Goal: Transaction & Acquisition: Obtain resource

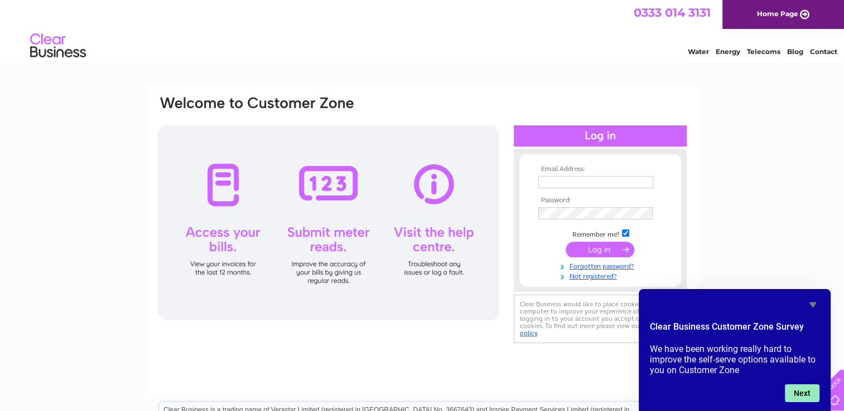
type input "david.faulds@rowan-timber.co.uk"
click at [792, 393] on button "Next" at bounding box center [801, 394] width 35 height 18
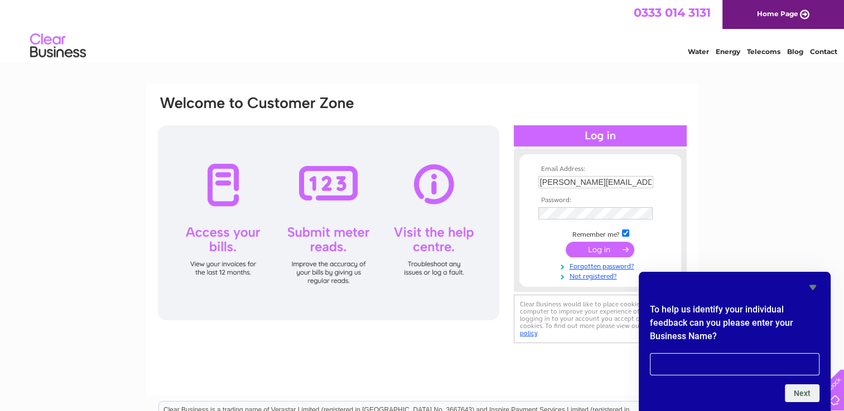
click at [607, 375] on div "Email Address: david.faulds@rowan-timber.co.uk Password: Forgotten password?" at bounding box center [422, 240] width 552 height 312
click at [798, 236] on div "Email Address: david.faulds@rowan-timber.co.uk Password:" at bounding box center [422, 335] width 844 height 503
click at [595, 253] on input "submit" at bounding box center [599, 250] width 69 height 16
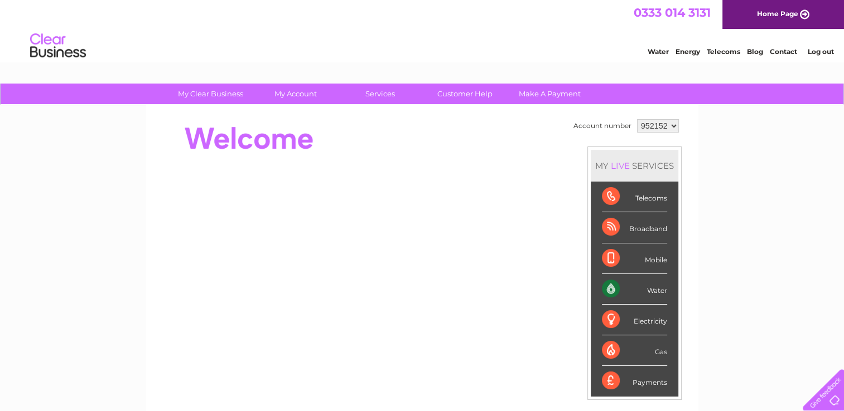
click at [671, 125] on select "952152 952338 954265 975799" at bounding box center [658, 125] width 42 height 13
click at [637, 119] on select "952152 952338 954265 975799" at bounding box center [658, 125] width 42 height 13
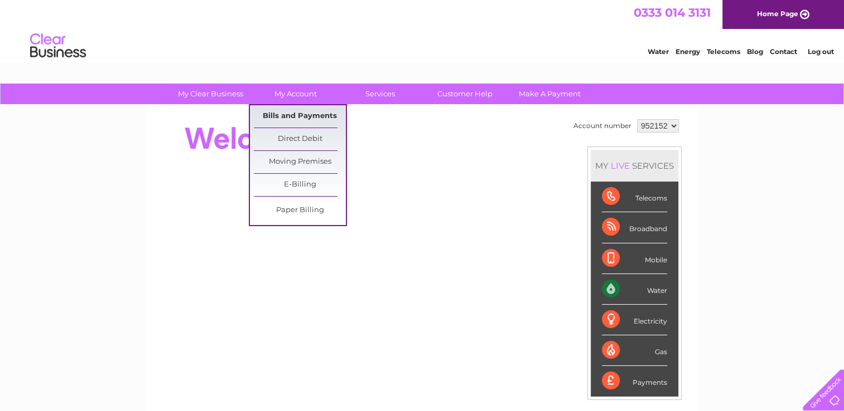
click at [299, 113] on link "Bills and Payments" at bounding box center [300, 116] width 92 height 22
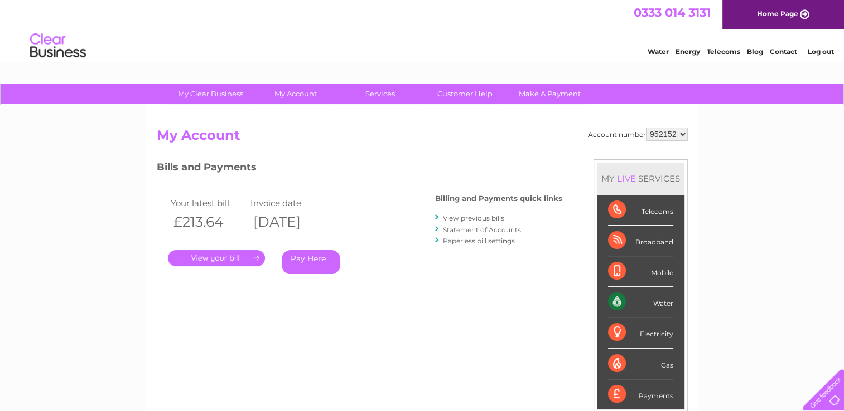
click at [224, 260] on link "." at bounding box center [216, 258] width 97 height 16
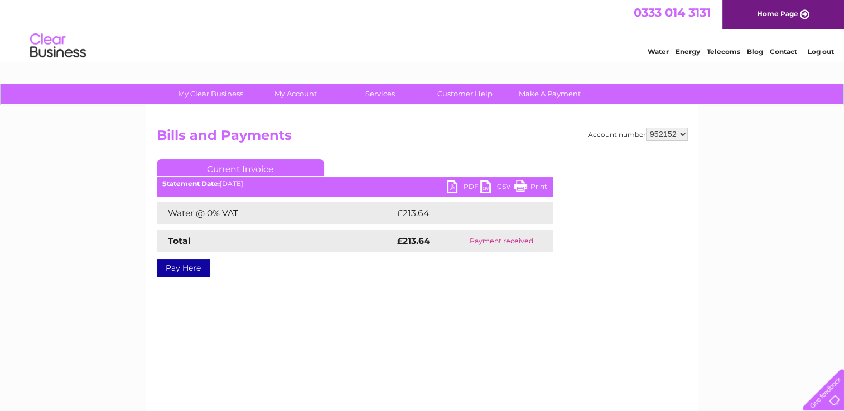
click at [485, 188] on link "CSV" at bounding box center [496, 188] width 33 height 16
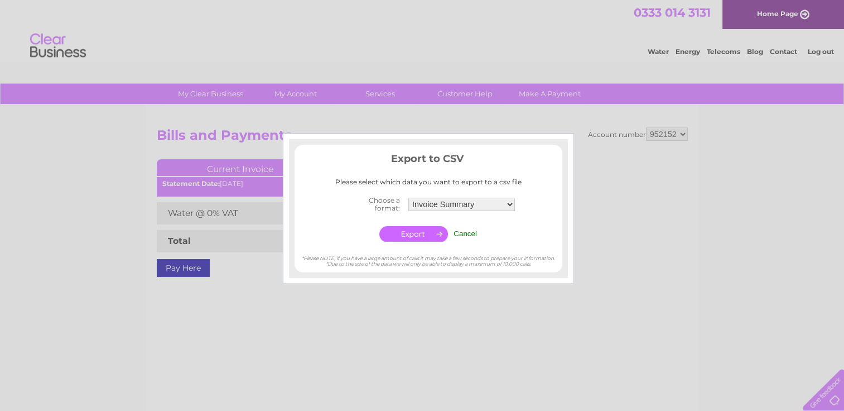
click at [608, 162] on div at bounding box center [422, 205] width 844 height 411
click at [462, 232] on input "Cancel" at bounding box center [464, 234] width 23 height 8
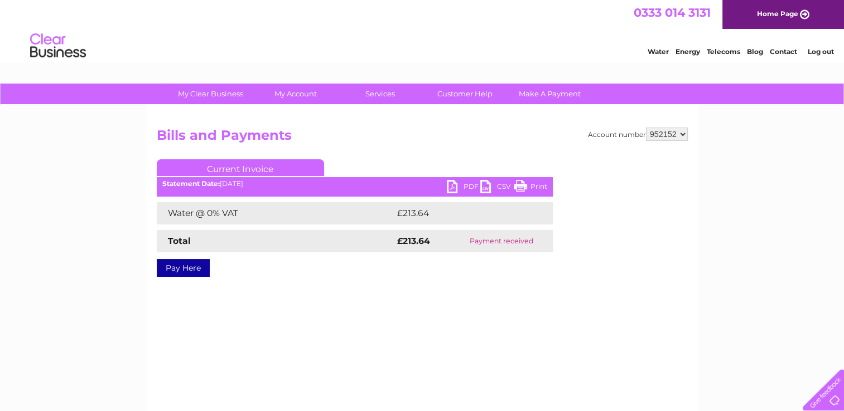
click at [452, 191] on link "PDF" at bounding box center [463, 188] width 33 height 16
click at [682, 135] on select "952152 952338 954265 975799" at bounding box center [667, 134] width 42 height 13
select select "952338"
click at [646, 128] on select "952152 952338 954265 975799" at bounding box center [667, 134] width 42 height 13
click at [681, 133] on select "952152 952338 954265 975799" at bounding box center [667, 134] width 42 height 13
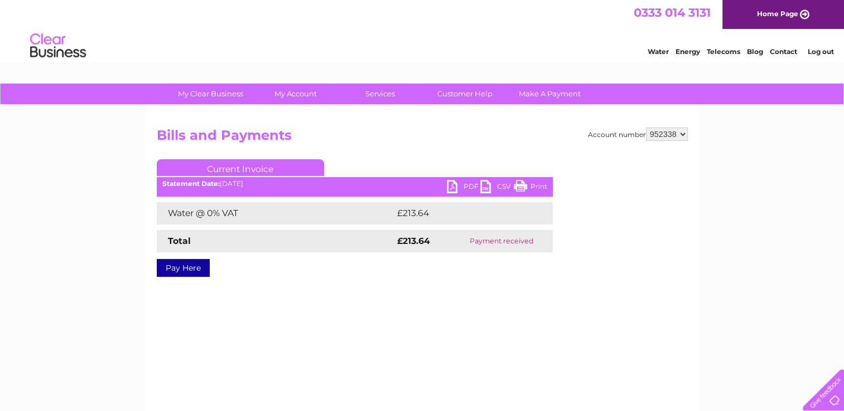
click at [646, 128] on select "952152 952338 954265 975799" at bounding box center [667, 134] width 42 height 13
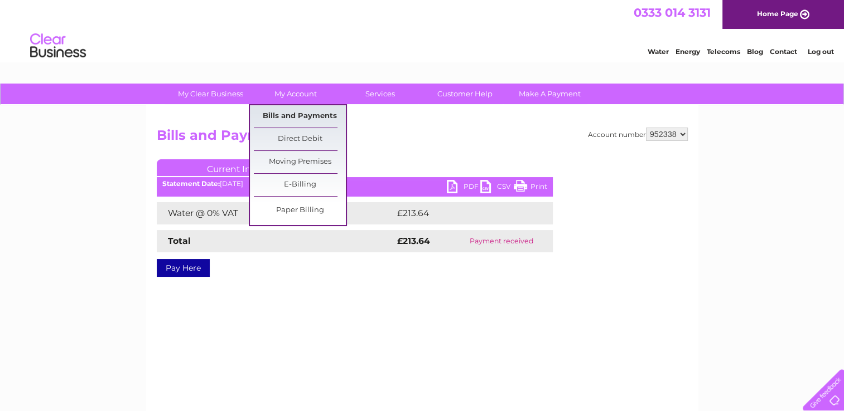
click at [287, 119] on link "Bills and Payments" at bounding box center [300, 116] width 92 height 22
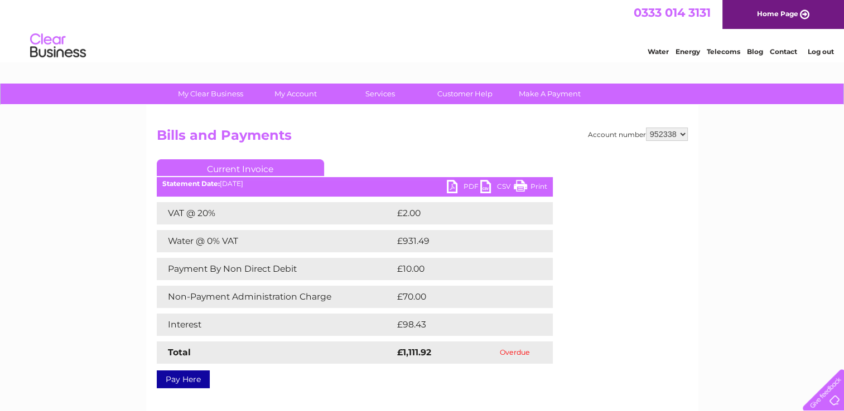
click at [681, 138] on select "952152 952338 954265 975799" at bounding box center [667, 134] width 42 height 13
click at [646, 128] on select "952152 952338 954265 975799" at bounding box center [667, 134] width 42 height 13
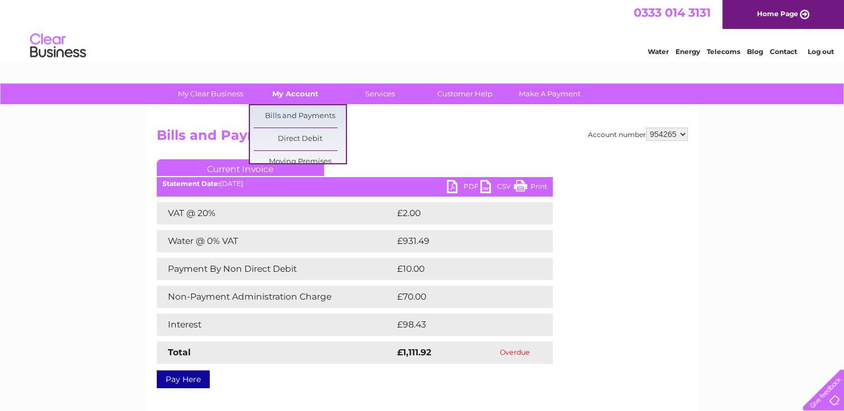
click at [303, 100] on link "My Account" at bounding box center [295, 94] width 92 height 21
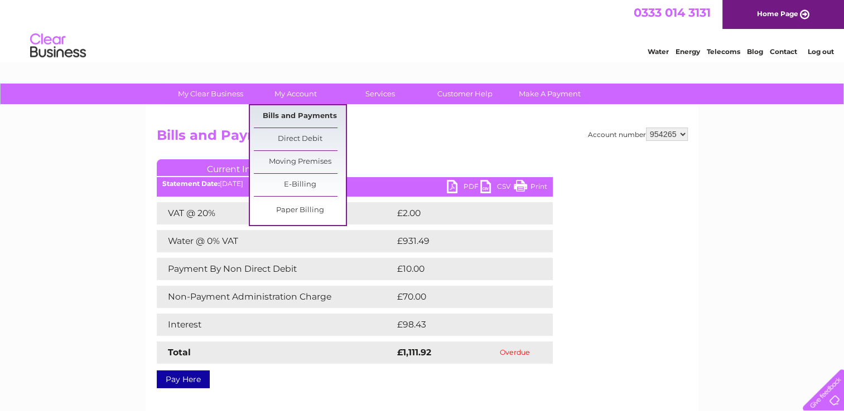
click at [296, 115] on link "Bills and Payments" at bounding box center [300, 116] width 92 height 22
click at [288, 120] on link "Bills and Payments" at bounding box center [300, 116] width 92 height 22
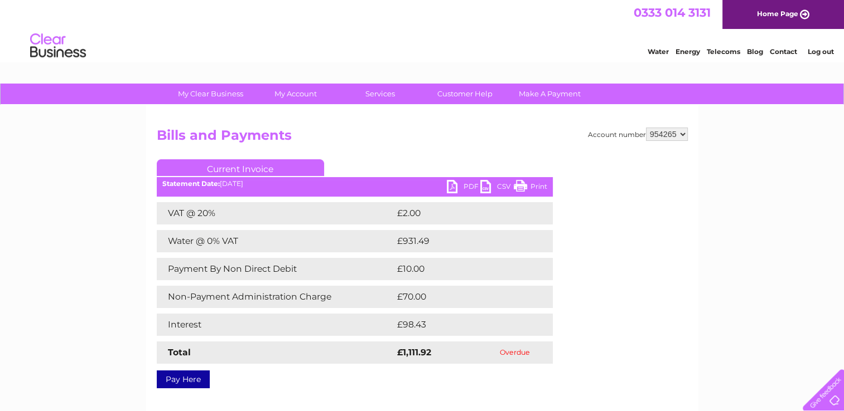
click at [682, 137] on select "952152 952338 954265 975799" at bounding box center [667, 134] width 42 height 13
select select "975799"
click at [646, 128] on select "952152 952338 954265 975799" at bounding box center [667, 134] width 42 height 13
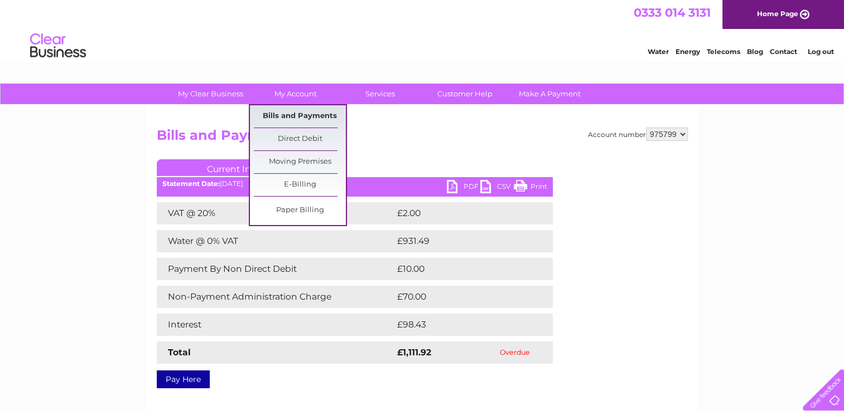
click at [294, 112] on link "Bills and Payments" at bounding box center [300, 116] width 92 height 22
click at [283, 113] on link "Bills and Payments" at bounding box center [300, 116] width 92 height 22
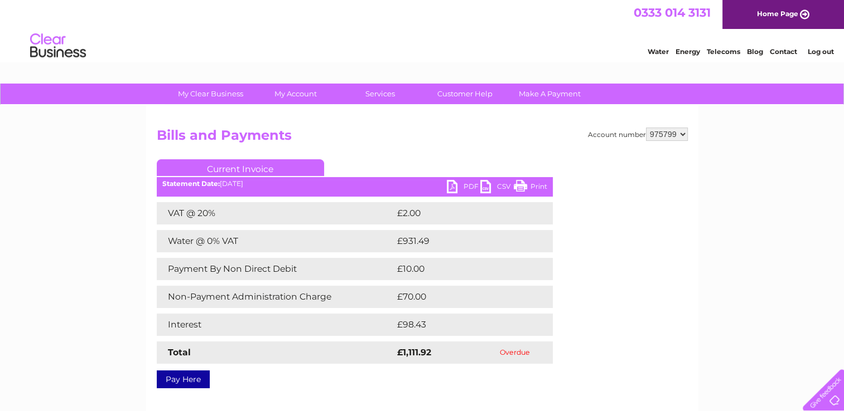
click at [682, 135] on select "952152 952338 954265 975799" at bounding box center [667, 134] width 42 height 13
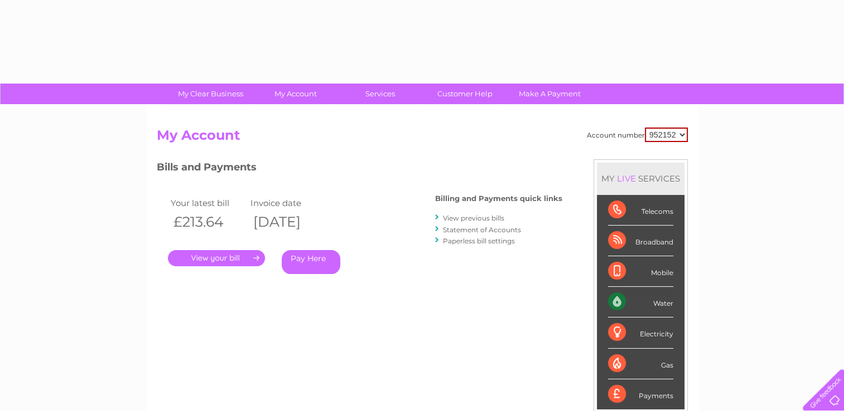
click at [682, 134] on select "952152 952338 954265 975799" at bounding box center [666, 135] width 43 height 14
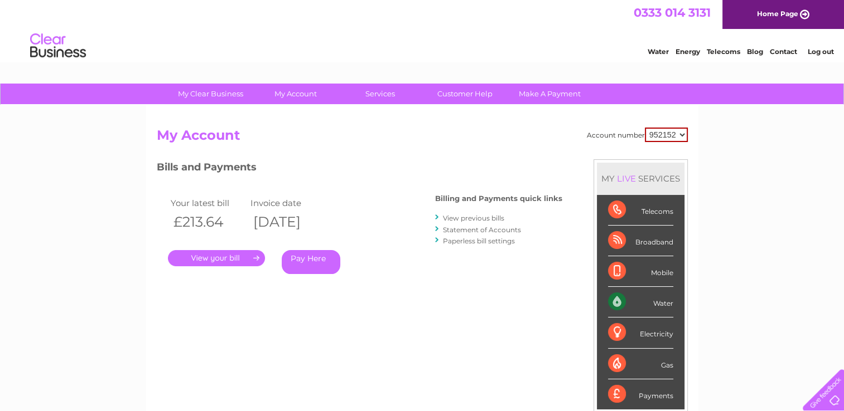
select select "954265"
click at [645, 128] on select "952152 952338 954265 975799" at bounding box center [666, 135] width 43 height 14
click at [235, 258] on link "." at bounding box center [216, 258] width 97 height 16
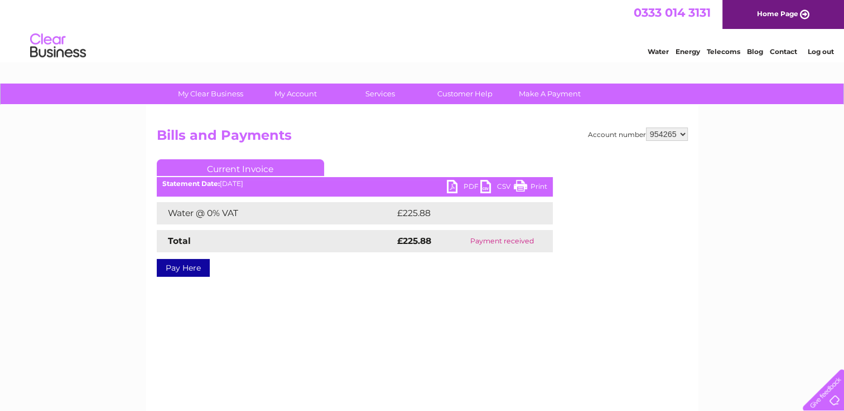
click at [450, 185] on link "PDF" at bounding box center [463, 188] width 33 height 16
click at [768, 162] on div "My Clear Business Login Details My Details My Preferences Link Account My Accou…" at bounding box center [422, 346] width 844 height 525
click at [684, 134] on select "952152 952338 954265 975799" at bounding box center [667, 134] width 42 height 13
select select "975799"
click at [646, 128] on select "952152 952338 954265 975799" at bounding box center [667, 134] width 42 height 13
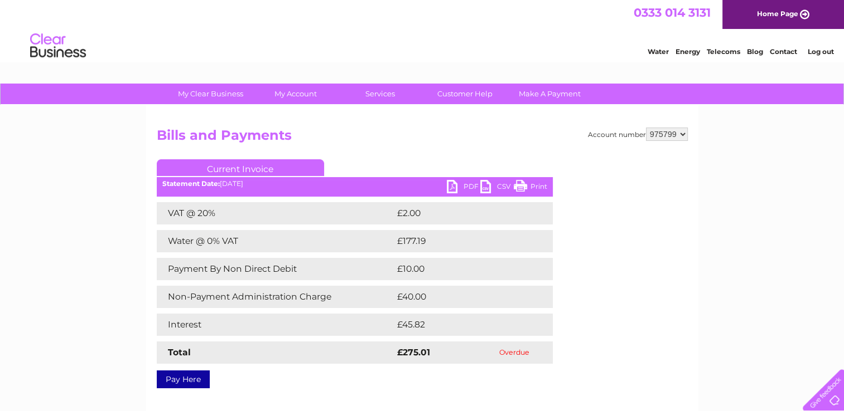
click at [451, 190] on link "PDF" at bounding box center [463, 188] width 33 height 16
click at [821, 52] on link "Log out" at bounding box center [820, 51] width 26 height 8
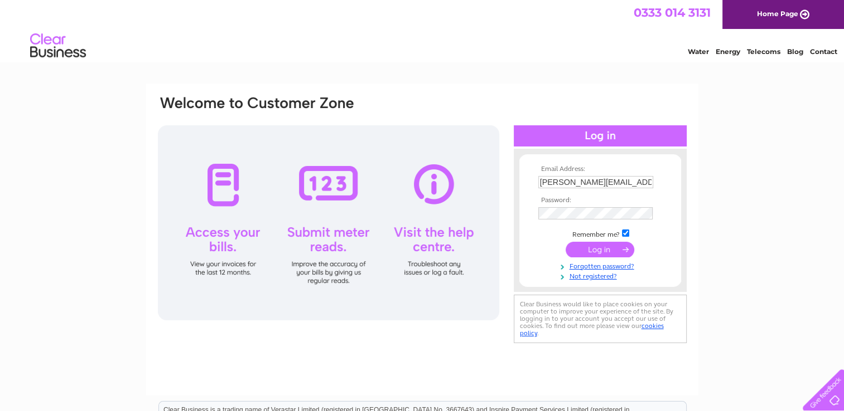
click at [622, 182] on input "[PERSON_NAME][EMAIL_ADDRESS][PERSON_NAME][PERSON_NAME][DOMAIN_NAME]" at bounding box center [595, 182] width 115 height 12
type input "[EMAIL_ADDRESS][DOMAIN_NAME]"
click at [615, 251] on input "submit" at bounding box center [599, 250] width 69 height 16
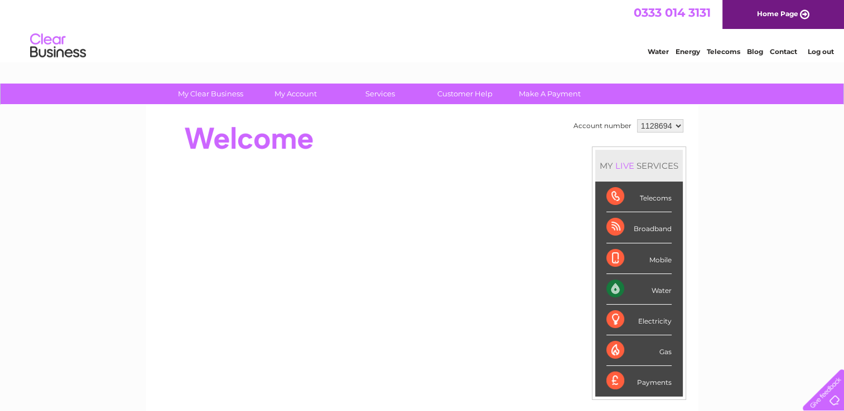
click at [676, 126] on select "1128694" at bounding box center [660, 125] width 46 height 13
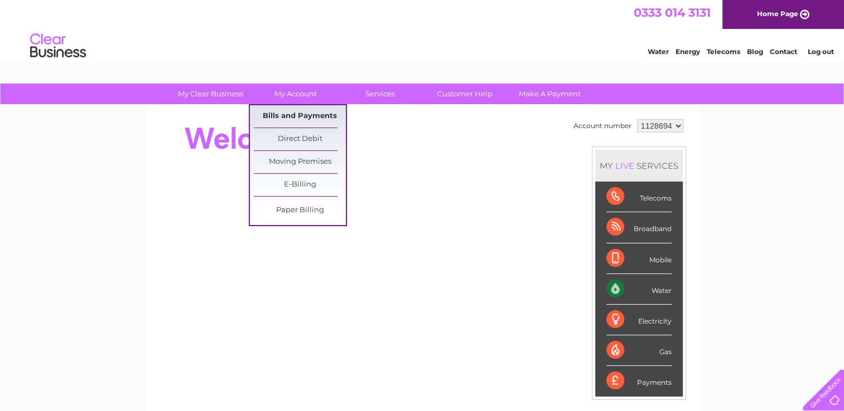
click at [283, 117] on link "Bills and Payments" at bounding box center [300, 116] width 92 height 22
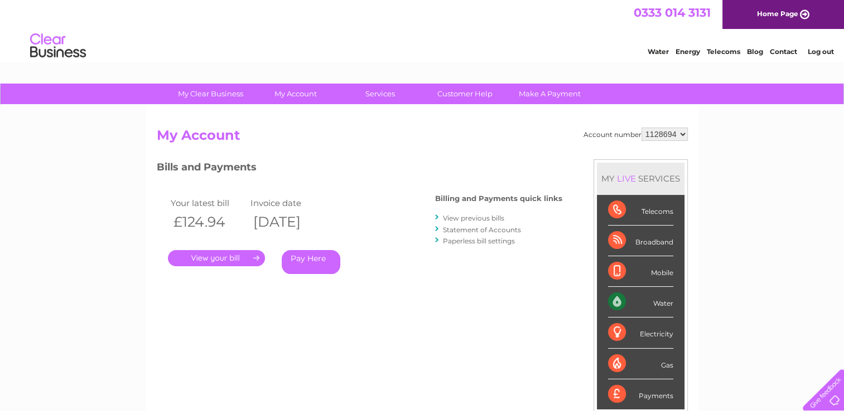
click at [243, 264] on link "." at bounding box center [216, 258] width 97 height 16
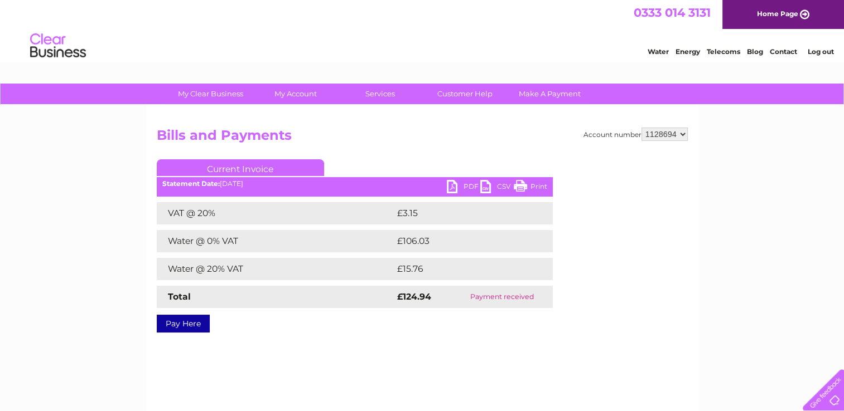
click at [521, 186] on link "Print" at bounding box center [530, 188] width 33 height 16
click at [456, 188] on link "PDF" at bounding box center [463, 188] width 33 height 16
